Goal: Check status

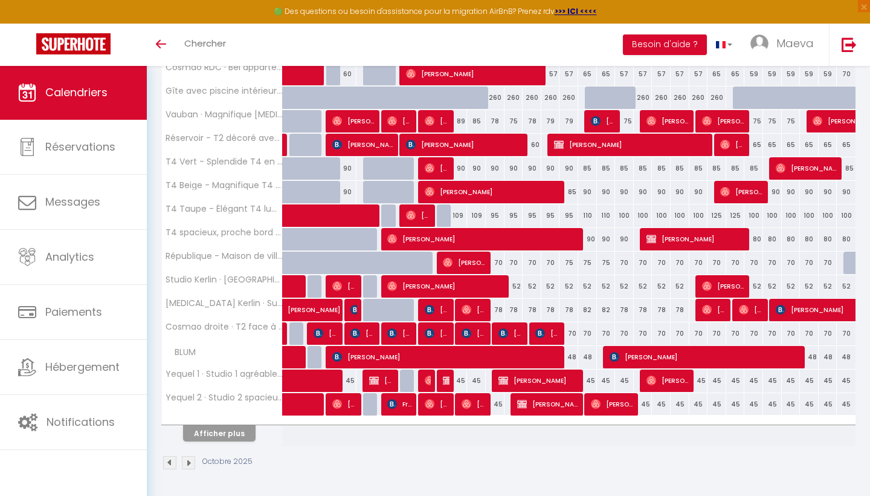
scroll to position [329, 0]
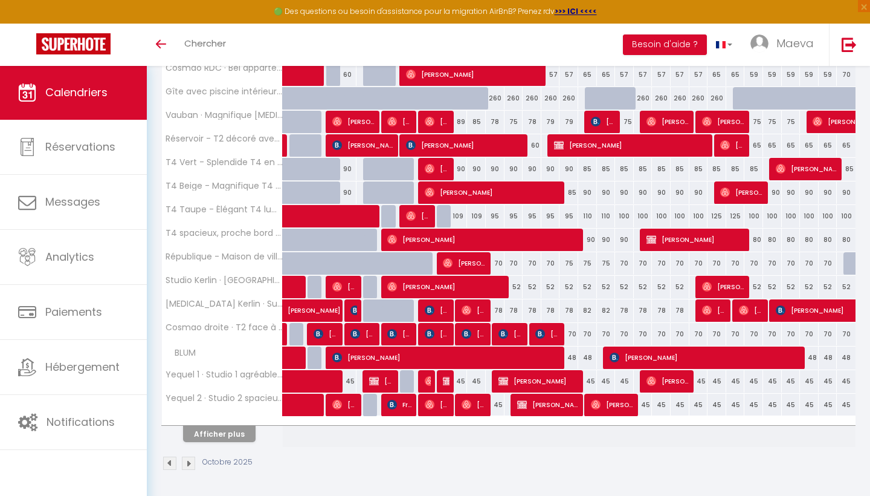
click at [225, 429] on button "Afficher plus" at bounding box center [219, 433] width 73 height 16
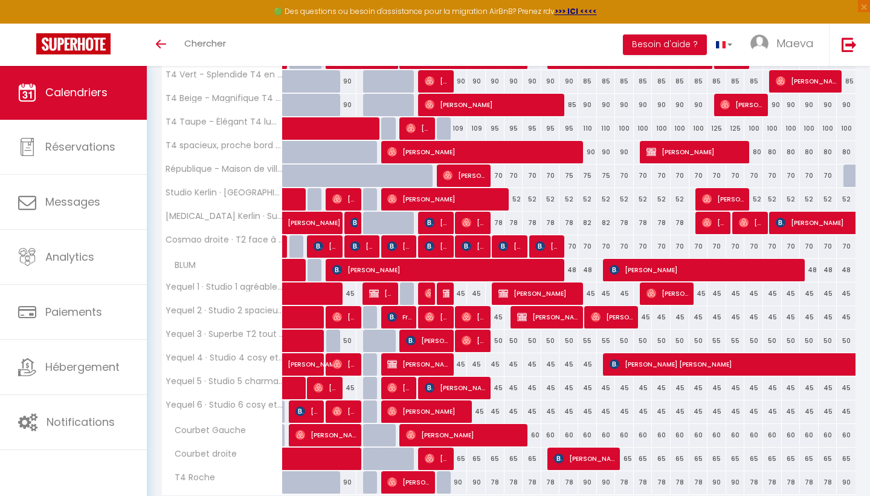
scroll to position [433, 0]
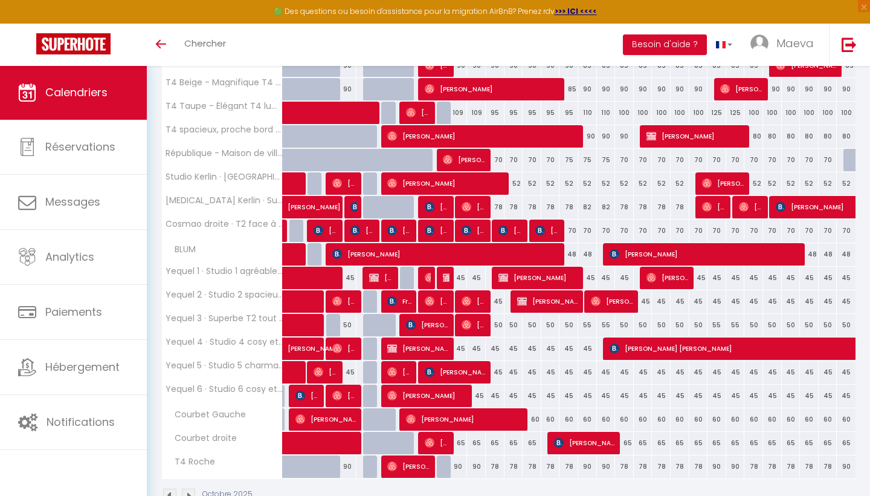
click at [453, 396] on span "[PERSON_NAME]" at bounding box center [427, 395] width 81 height 23
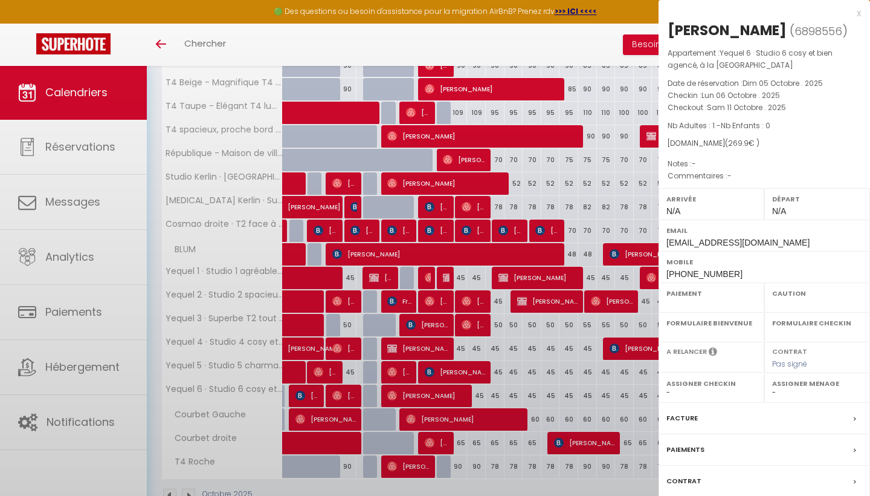
select select "OK"
select select "0"
select select "1"
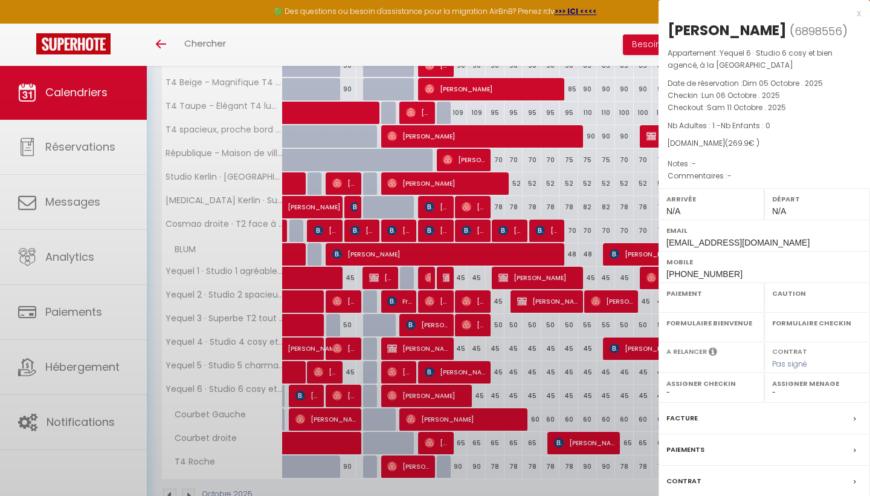
select select
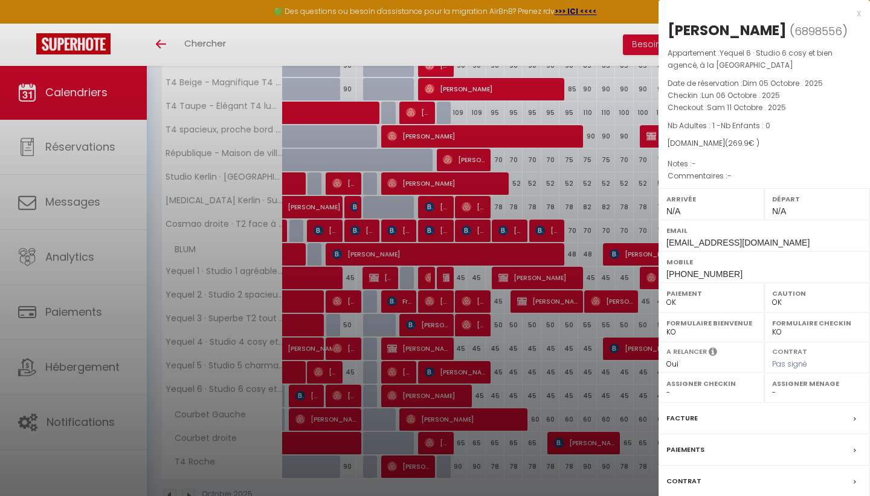
click at [522, 41] on div at bounding box center [435, 248] width 870 height 496
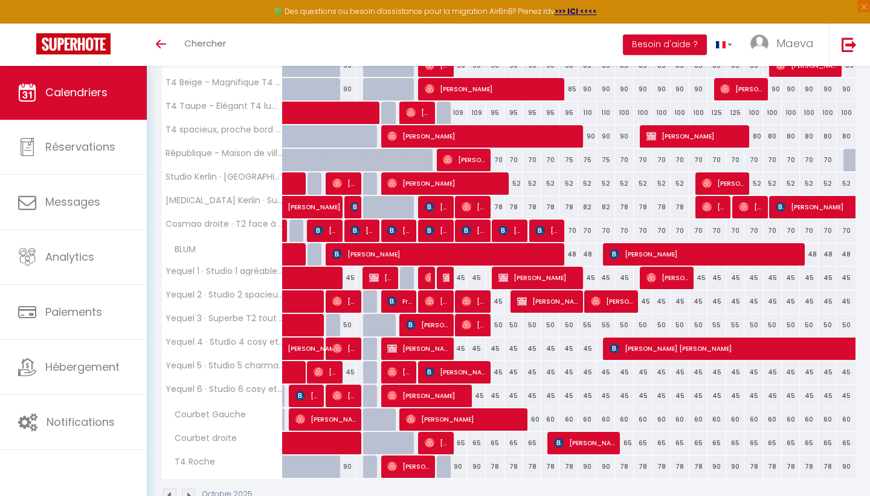
click at [474, 373] on span "[PERSON_NAME]" at bounding box center [456, 371] width 62 height 23
select select "KO"
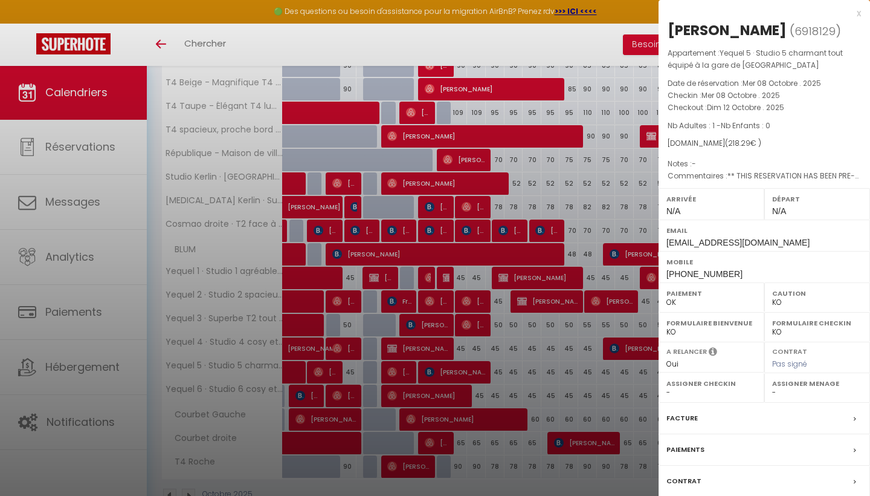
click at [540, 46] on div at bounding box center [435, 248] width 870 height 496
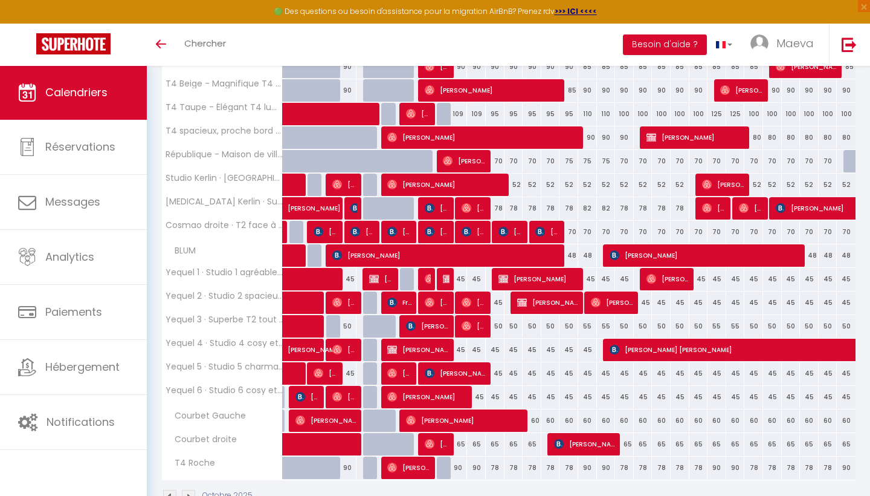
scroll to position [431, 0]
click at [447, 278] on img at bounding box center [448, 279] width 10 height 10
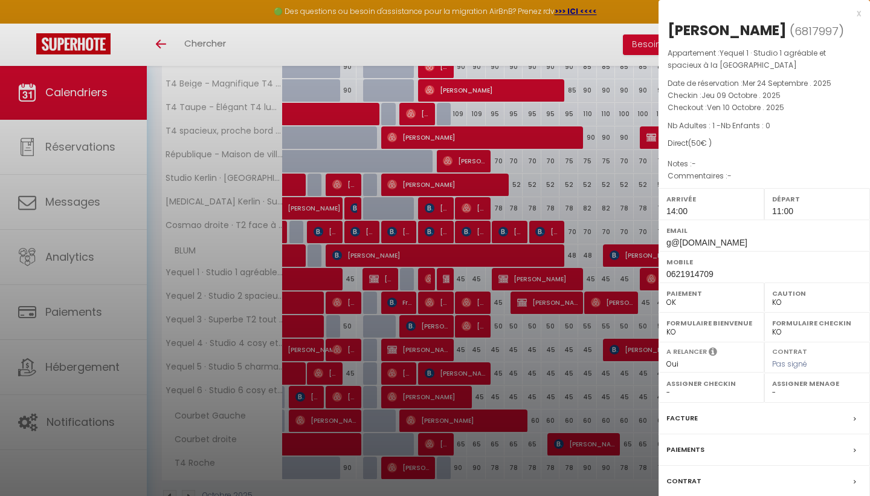
drag, startPoint x: 540, startPoint y: 46, endPoint x: 570, endPoint y: 42, distance: 29.9
click at [570, 42] on div at bounding box center [435, 248] width 870 height 496
